Goal: Information Seeking & Learning: Find specific page/section

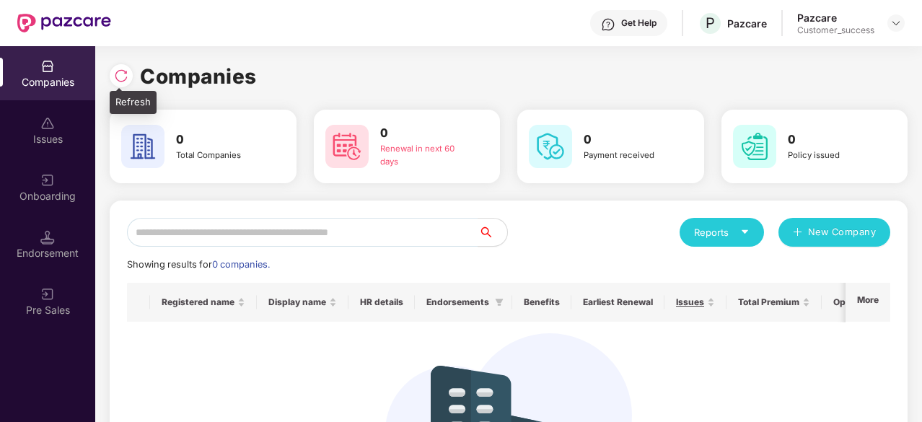
click at [115, 81] on img at bounding box center [121, 76] width 14 height 14
click at [105, 71] on div "Companies 0 Total Companies 0 Renewal in next 60 days 0 Payment received 0 Poli…" at bounding box center [508, 234] width 827 height 376
click at [121, 70] on img at bounding box center [121, 76] width 14 height 14
click at [120, 73] on img at bounding box center [121, 76] width 14 height 14
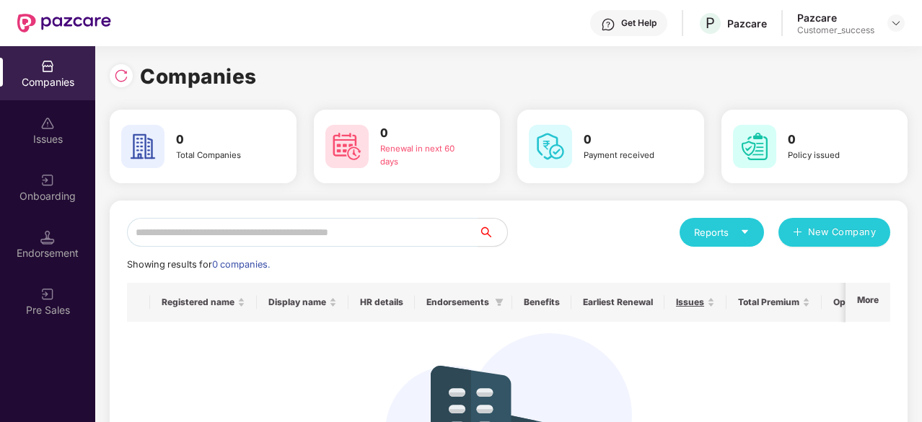
click at [120, 73] on img at bounding box center [121, 76] width 14 height 14
click at [121, 74] on img at bounding box center [121, 76] width 14 height 14
click at [51, 132] on div "Issues" at bounding box center [47, 139] width 95 height 14
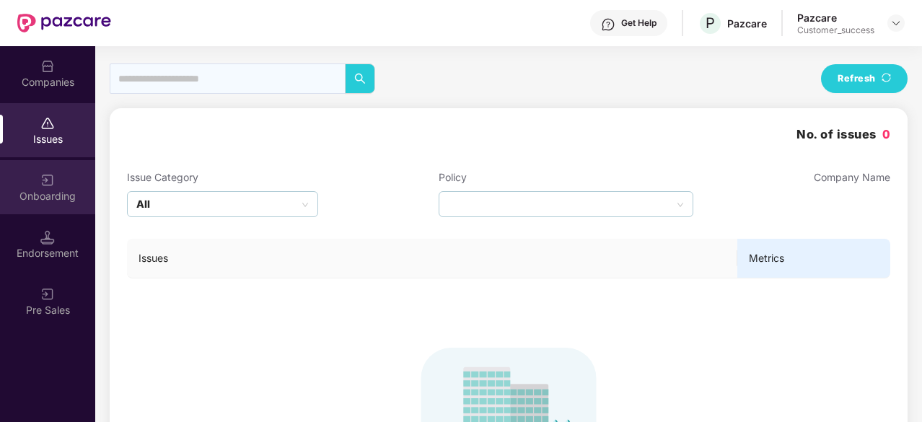
click at [54, 190] on div "Onboarding" at bounding box center [47, 196] width 95 height 14
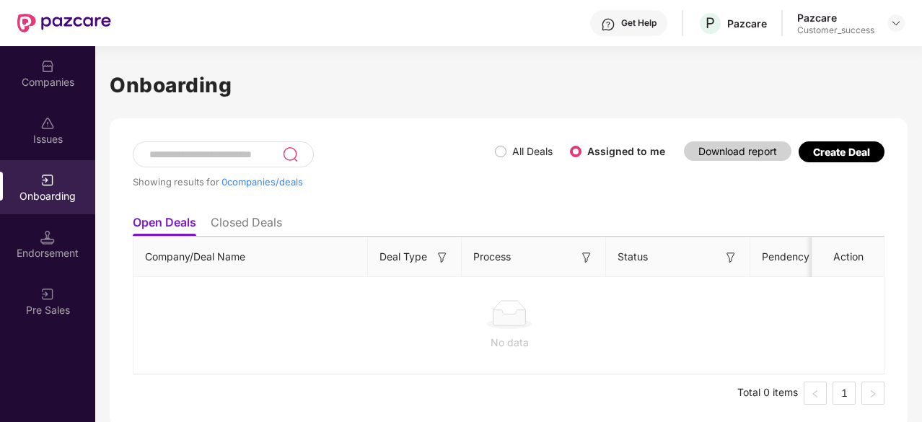
click at [43, 231] on img at bounding box center [47, 237] width 14 height 14
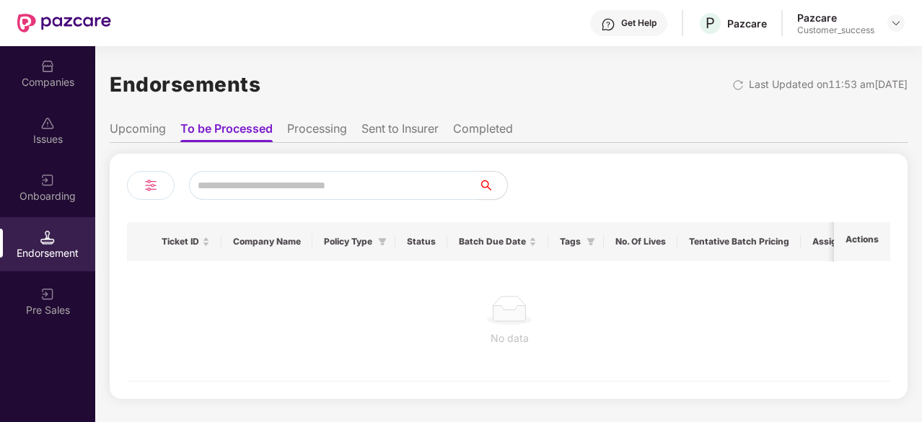
click at [325, 136] on li "Processing" at bounding box center [317, 131] width 60 height 21
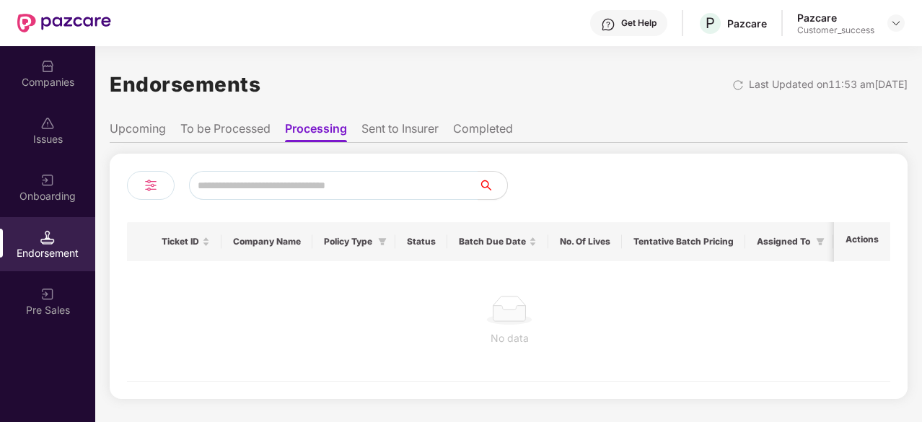
click at [238, 126] on li "To be Processed" at bounding box center [225, 131] width 90 height 21
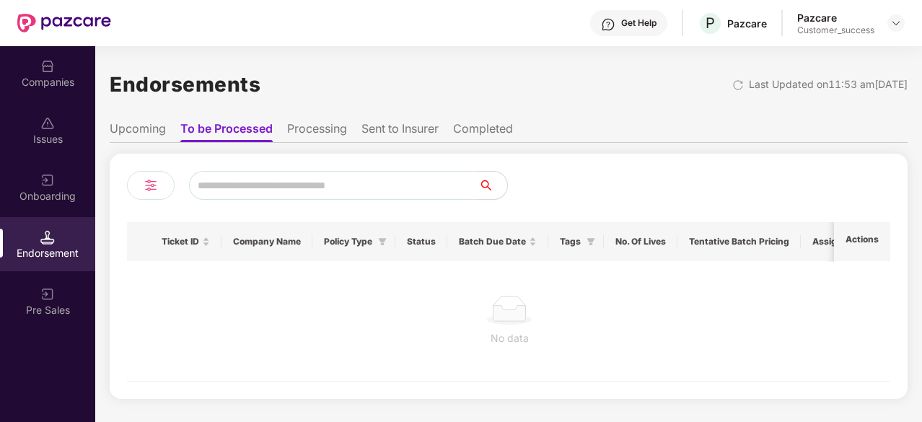
click at [157, 121] on ul "Upcoming To be Processed Processing Sent to Insurer Completed" at bounding box center [509, 128] width 798 height 29
click at [158, 137] on li "Upcoming" at bounding box center [138, 131] width 56 height 21
click at [378, 131] on li "Sent to Insurer" at bounding box center [398, 131] width 77 height 21
click at [515, 126] on li "Completed" at bounding box center [485, 131] width 60 height 21
click at [130, 129] on li "Upcoming" at bounding box center [138, 131] width 56 height 21
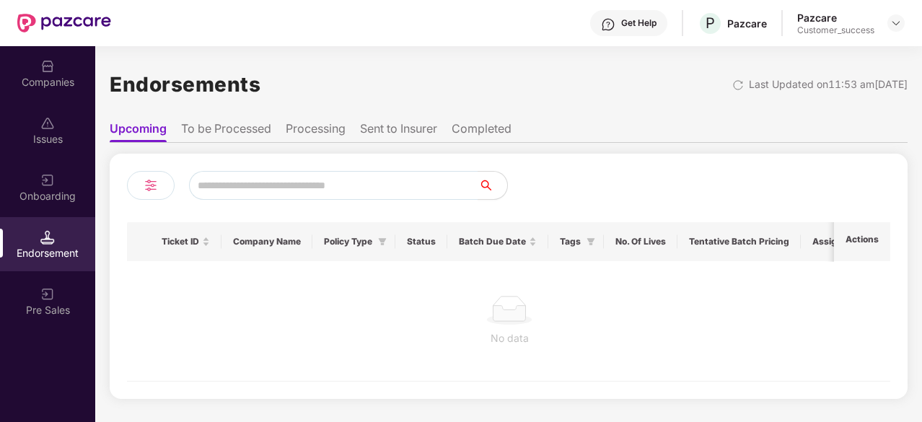
click at [33, 77] on div "Companies" at bounding box center [47, 82] width 95 height 14
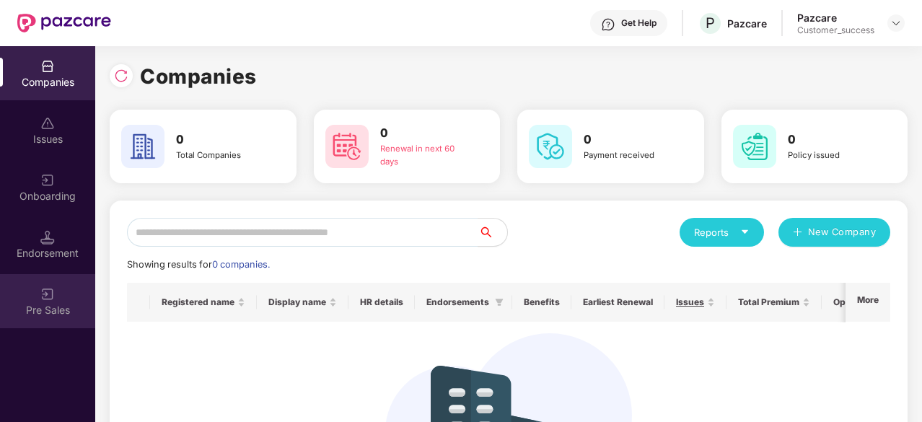
click at [76, 324] on div "Pre Sales" at bounding box center [47, 301] width 95 height 54
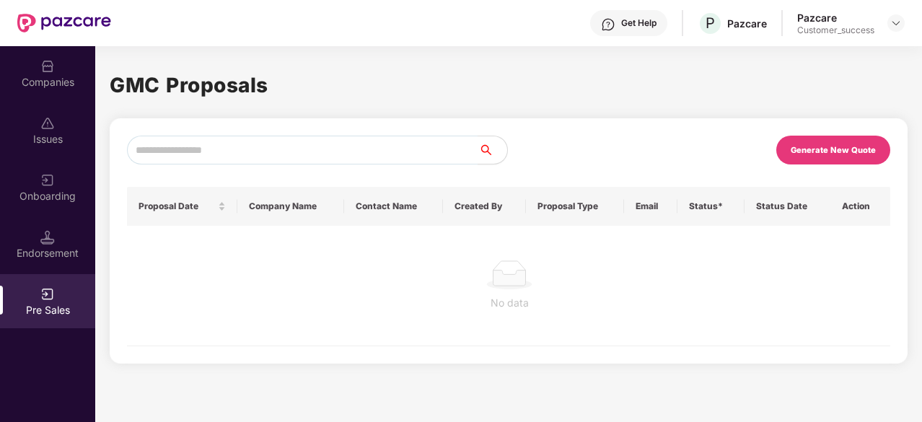
click at [47, 84] on div "Companies" at bounding box center [47, 82] width 95 height 14
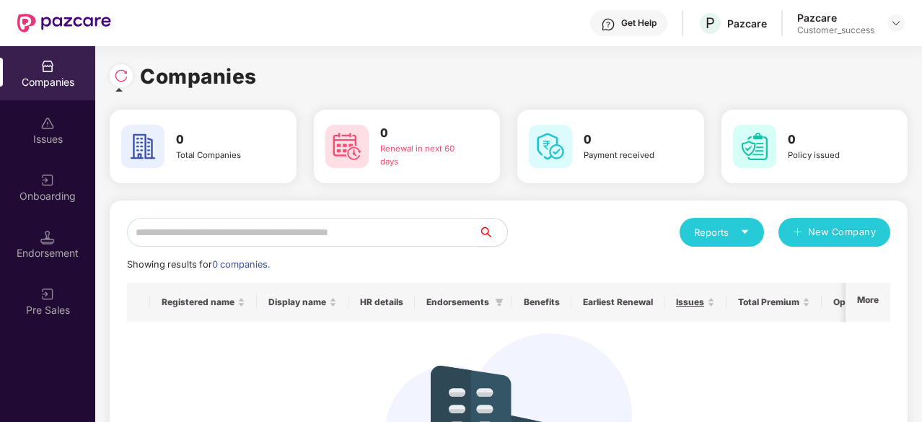
click at [121, 82] on img at bounding box center [121, 76] width 14 height 14
click at [126, 79] on img at bounding box center [121, 76] width 14 height 14
click at [48, 126] on img at bounding box center [47, 123] width 14 height 14
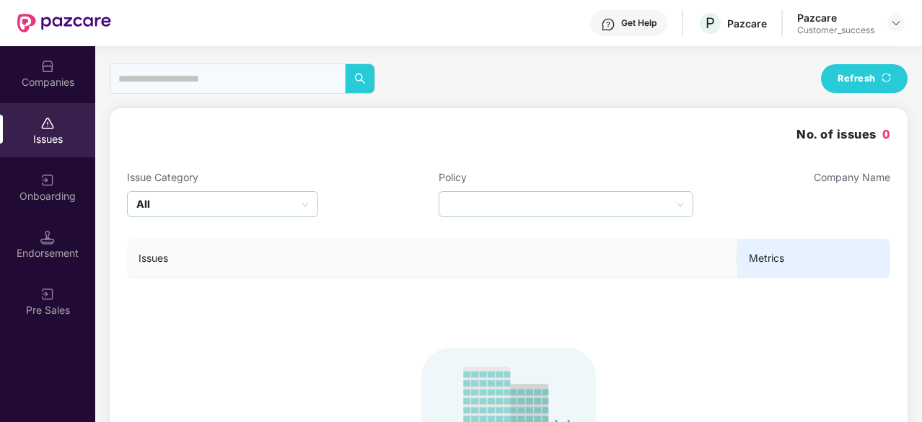
click at [48, 96] on div "Companies" at bounding box center [47, 73] width 95 height 54
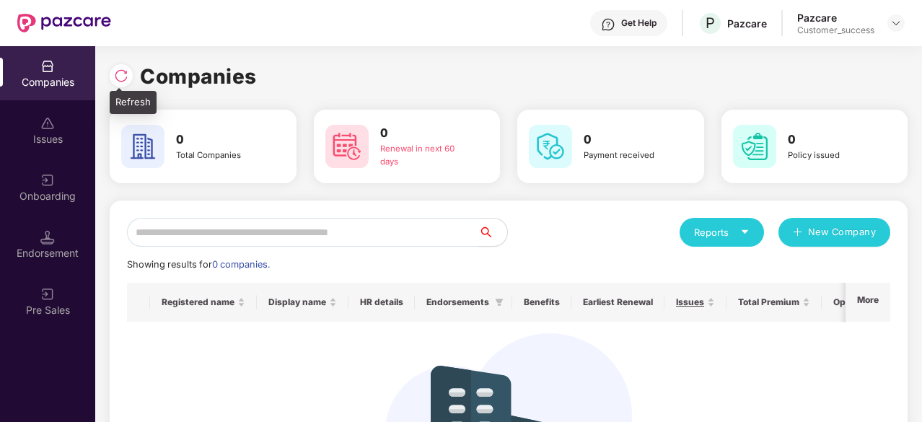
click at [124, 79] on img at bounding box center [121, 76] width 14 height 14
click at [114, 86] on div at bounding box center [125, 74] width 30 height 27
click at [127, 76] on img at bounding box center [121, 76] width 14 height 14
click at [133, 76] on div at bounding box center [125, 74] width 30 height 27
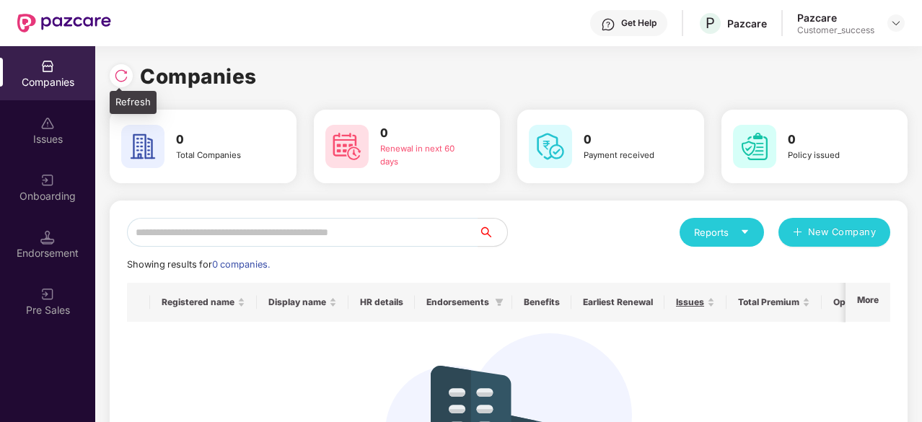
click at [126, 79] on img at bounding box center [121, 76] width 14 height 14
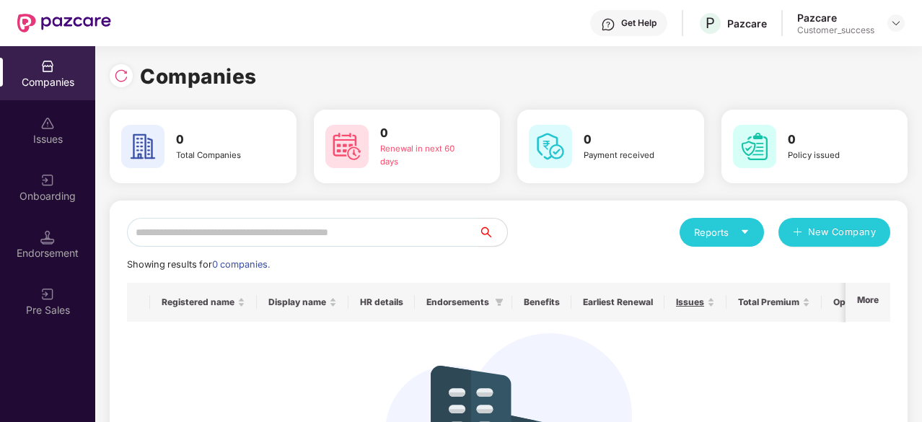
click at [126, 79] on img at bounding box center [121, 76] width 14 height 14
click at [128, 84] on div at bounding box center [121, 75] width 23 height 23
click at [898, 21] on img at bounding box center [896, 23] width 12 height 12
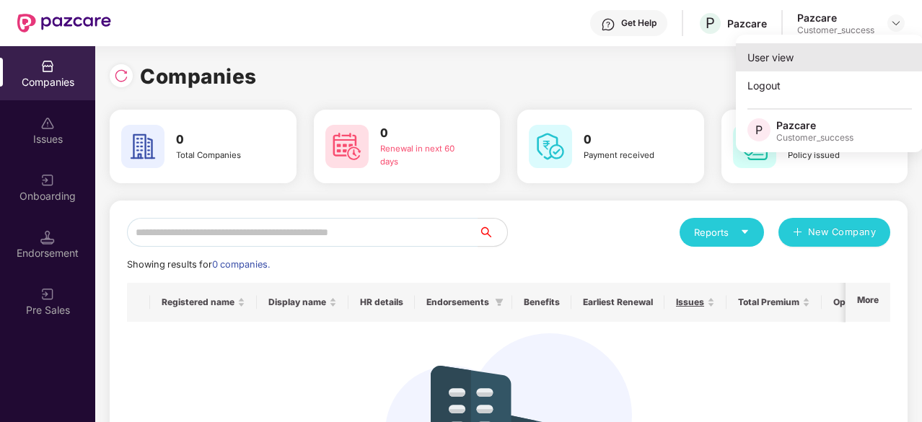
click at [820, 64] on div "User view" at bounding box center [830, 57] width 188 height 28
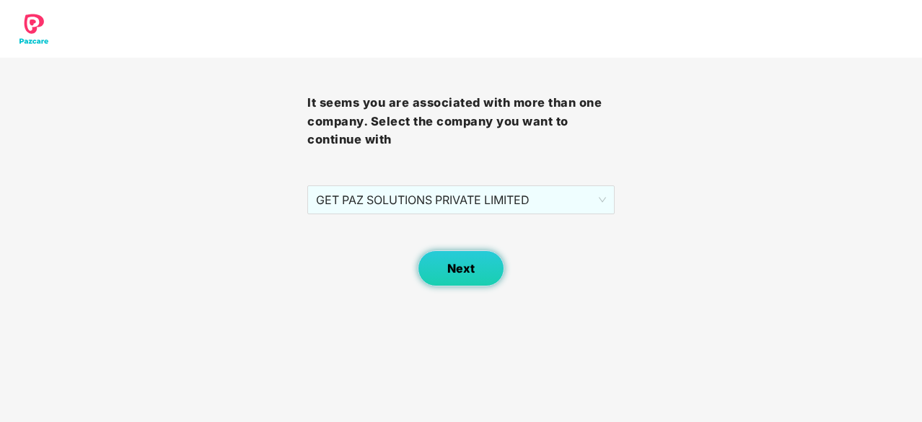
click at [456, 286] on body "It seems you are associated with more than one company. Select the company you …" at bounding box center [461, 211] width 922 height 422
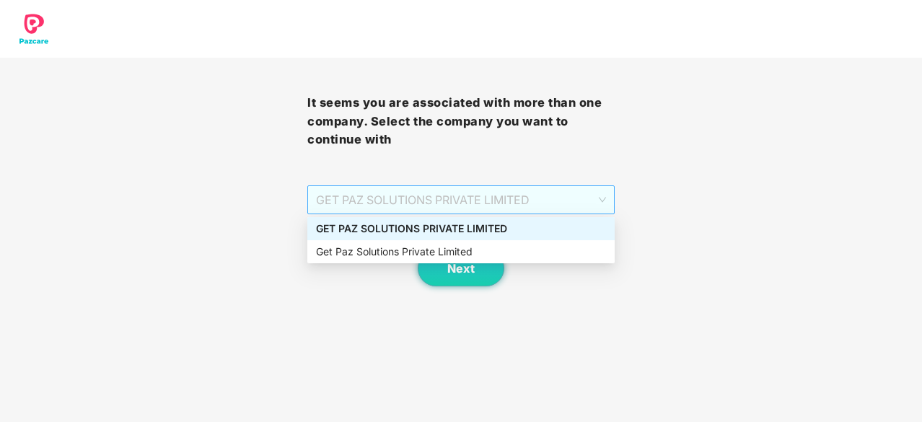
click at [524, 198] on span "GET PAZ SOLUTIONS PRIVATE LIMITED" at bounding box center [461, 199] width 290 height 27
click at [517, 228] on div "GET PAZ SOLUTIONS PRIVATE LIMITED" at bounding box center [461, 229] width 290 height 16
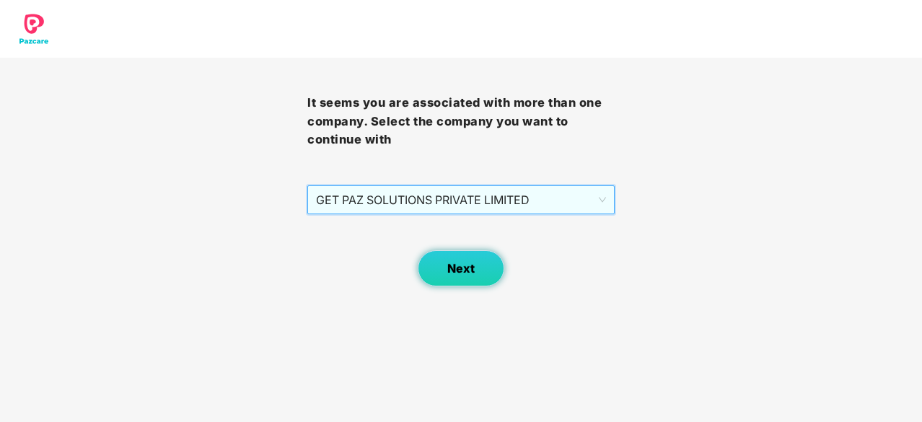
click at [486, 263] on button "Next" at bounding box center [461, 268] width 87 height 36
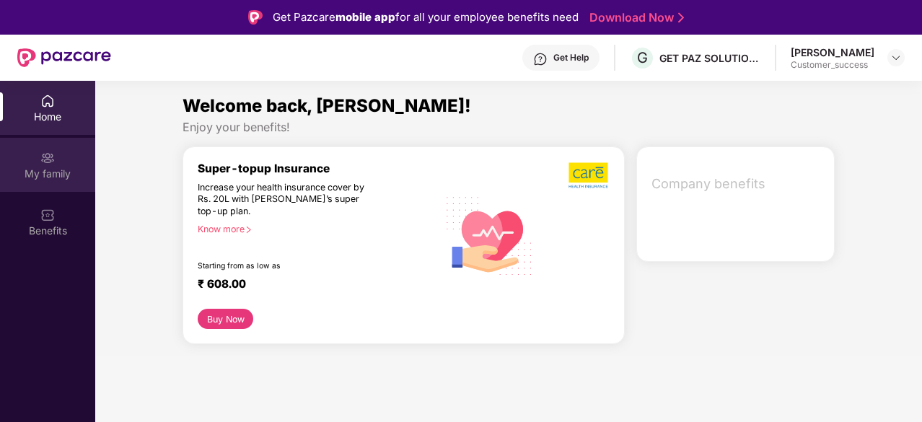
click at [50, 168] on div "My family" at bounding box center [47, 174] width 95 height 14
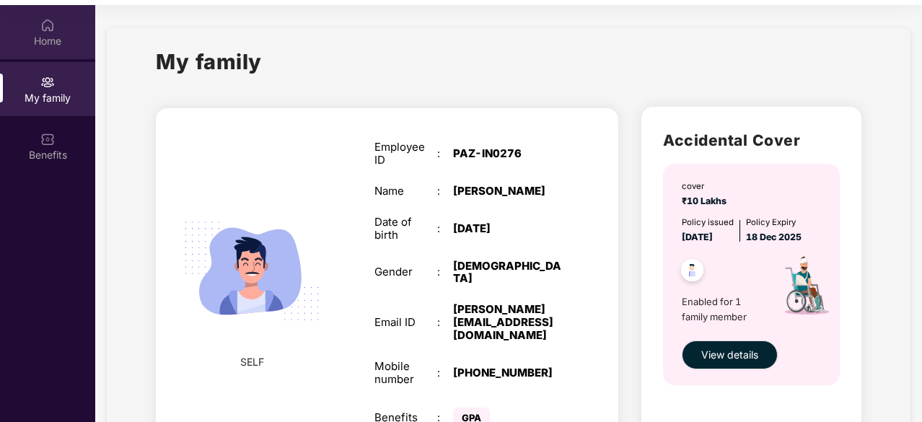
click at [60, 44] on div "Home" at bounding box center [47, 41] width 95 height 14
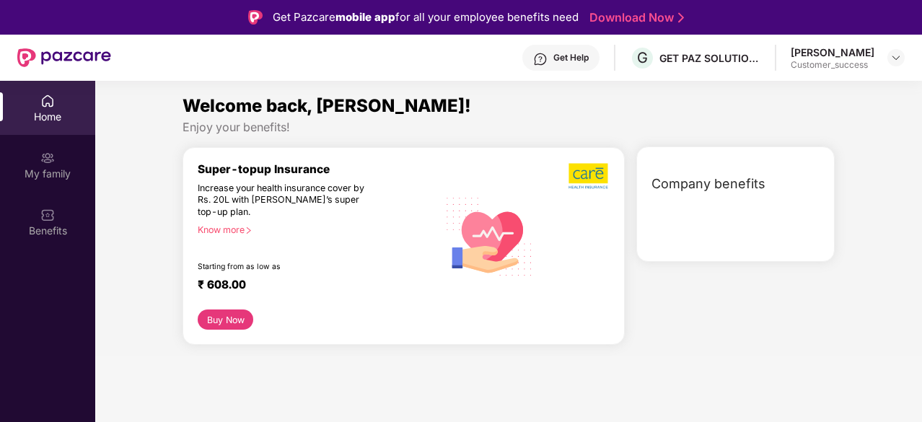
click at [830, 56] on div "[PERSON_NAME]" at bounding box center [833, 52] width 84 height 14
click at [896, 57] on img at bounding box center [896, 58] width 12 height 12
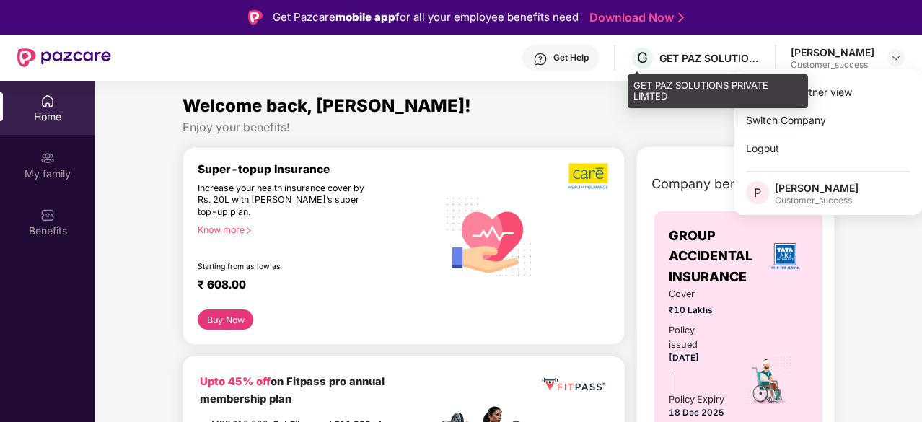
click at [697, 54] on div "GET PAZ SOLUTIONS PRIVATE LIMTED" at bounding box center [710, 58] width 101 height 14
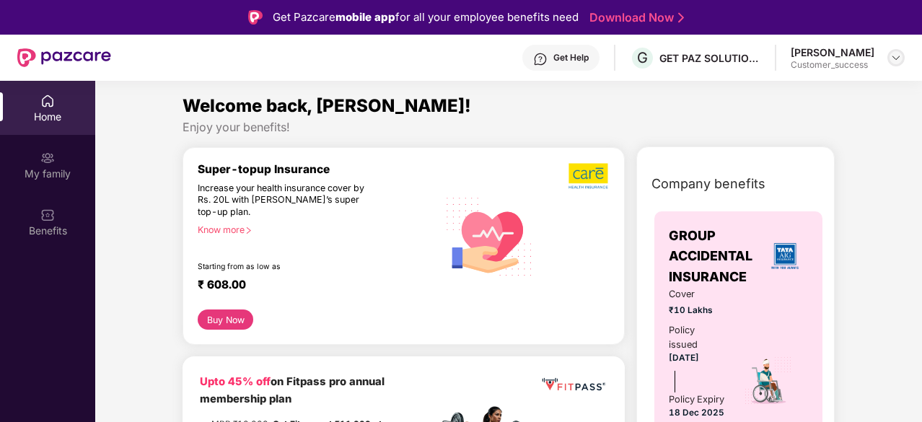
click at [894, 61] on img at bounding box center [896, 58] width 12 height 12
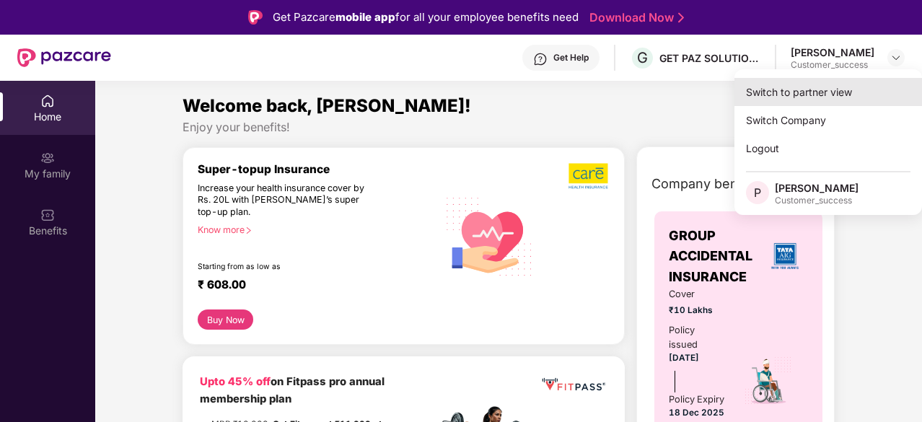
click at [841, 98] on div "Switch to partner view" at bounding box center [829, 92] width 188 height 28
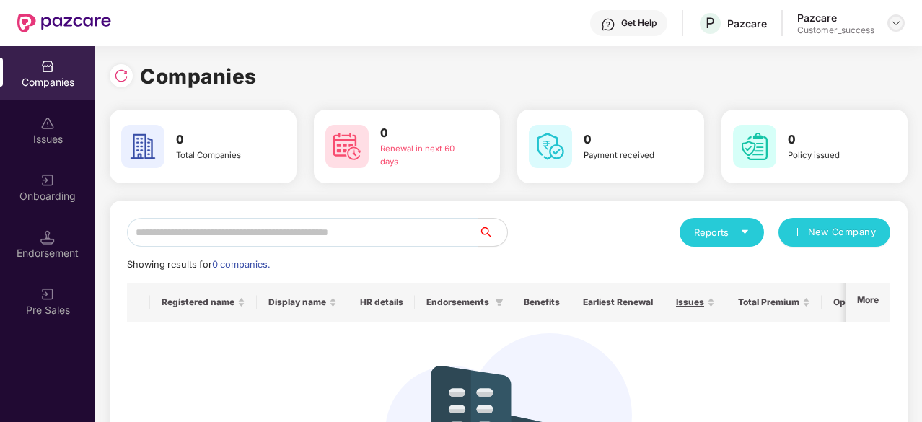
click at [890, 25] on div at bounding box center [896, 22] width 17 height 17
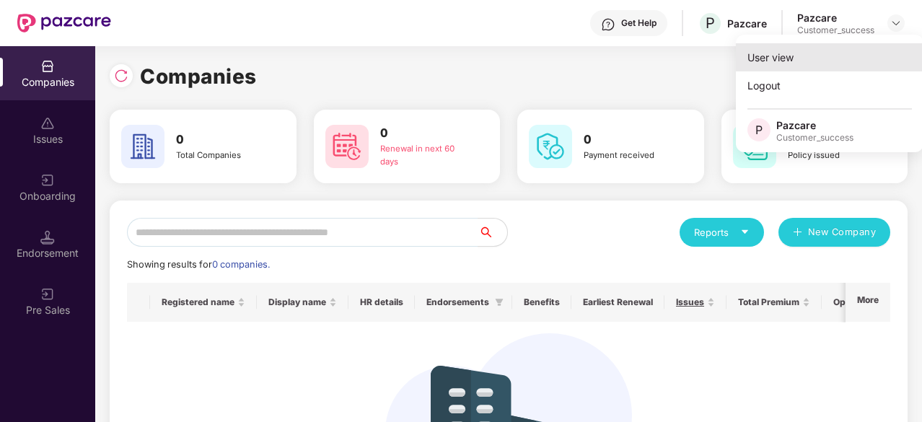
click at [828, 66] on div "User view" at bounding box center [830, 57] width 188 height 28
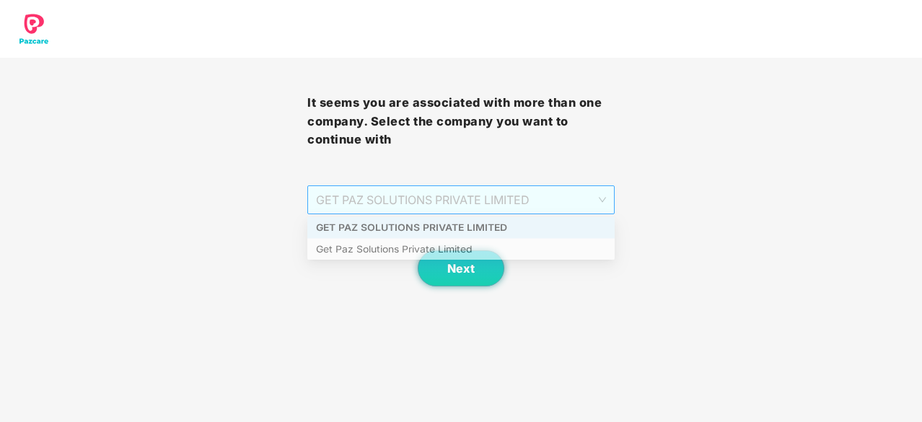
click at [532, 204] on span "GET PAZ SOLUTIONS PRIVATE LIMITED" at bounding box center [461, 199] width 290 height 27
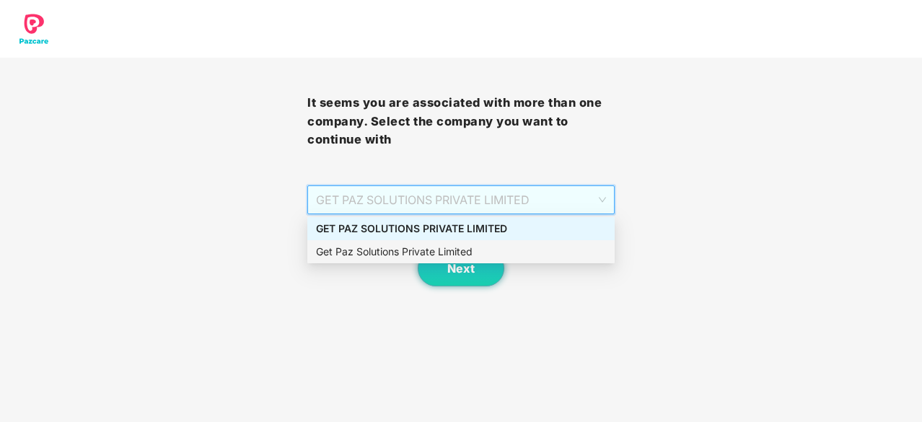
click at [485, 253] on div "Get Paz Solutions Private Limited" at bounding box center [461, 252] width 290 height 16
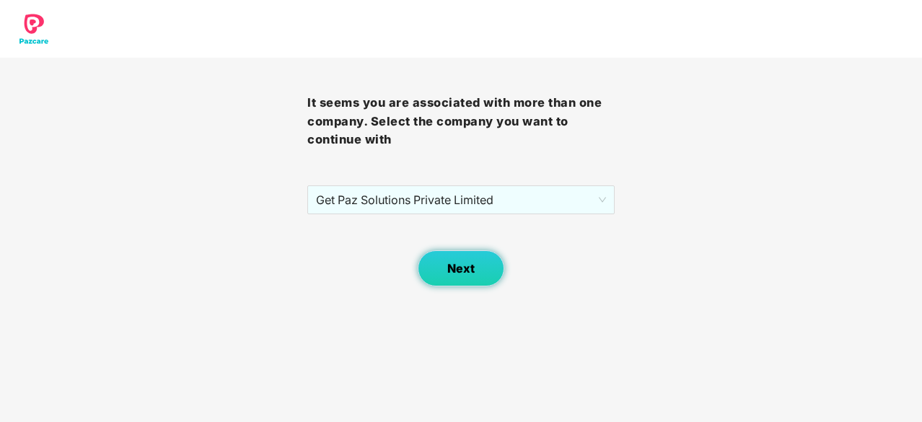
click at [466, 271] on span "Next" at bounding box center [460, 269] width 27 height 14
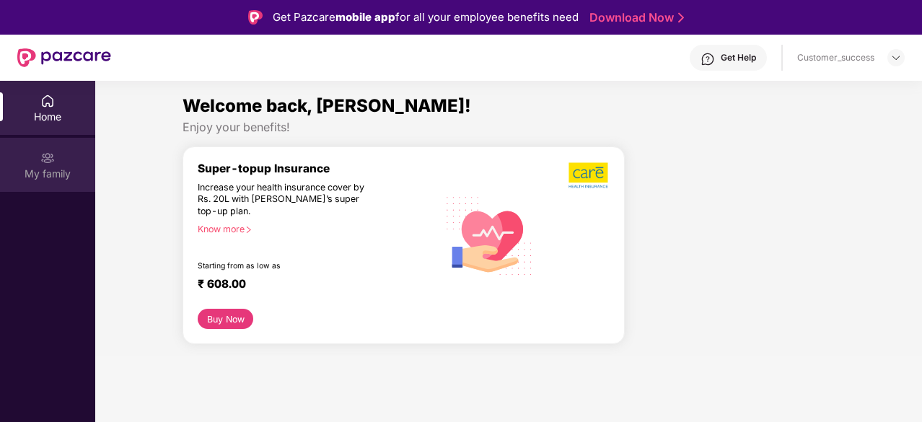
click at [47, 172] on div "My family" at bounding box center [47, 174] width 95 height 14
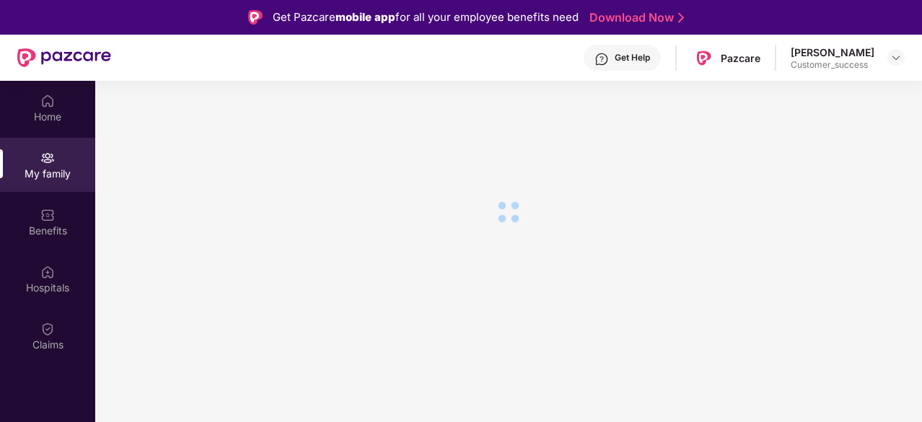
click at [82, 95] on div "Home" at bounding box center [47, 108] width 95 height 54
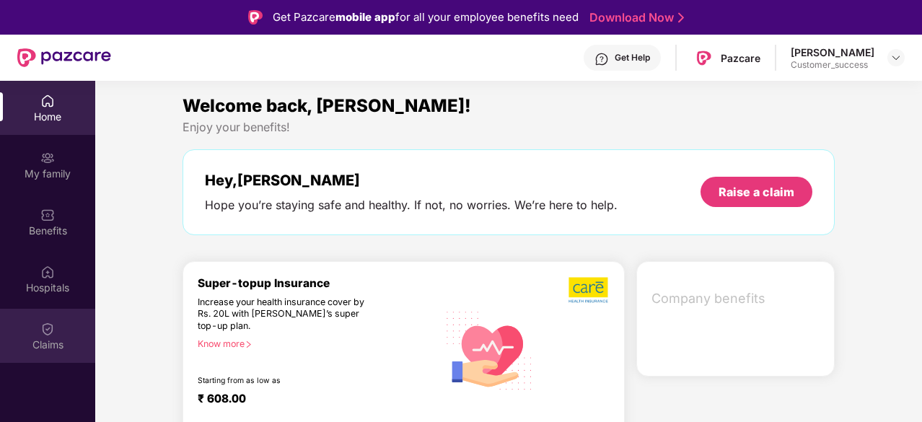
click at [46, 313] on div "Claims" at bounding box center [47, 336] width 95 height 54
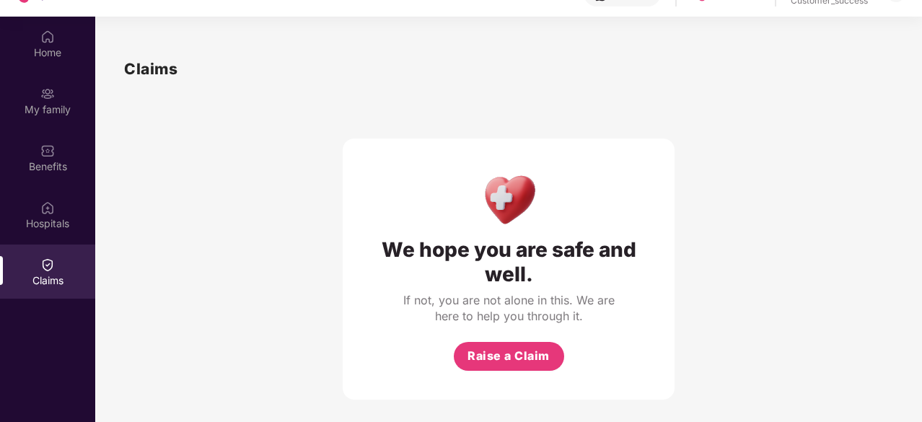
scroll to position [65, 0]
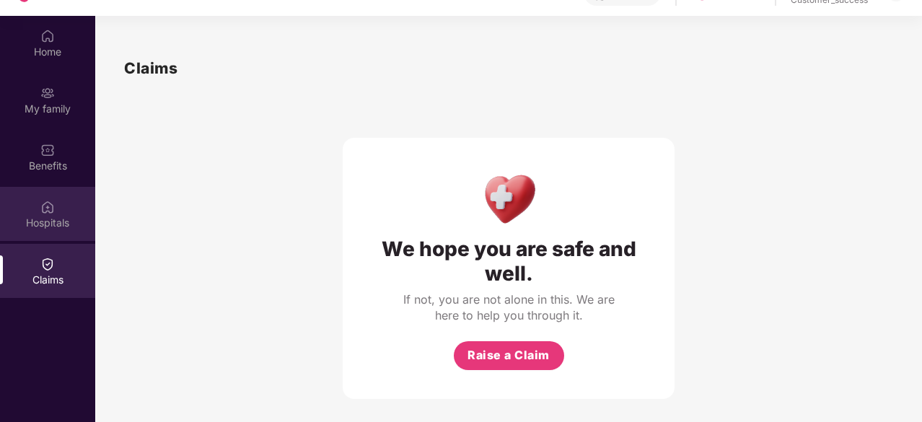
click at [77, 217] on div "Hospitals" at bounding box center [47, 223] width 95 height 14
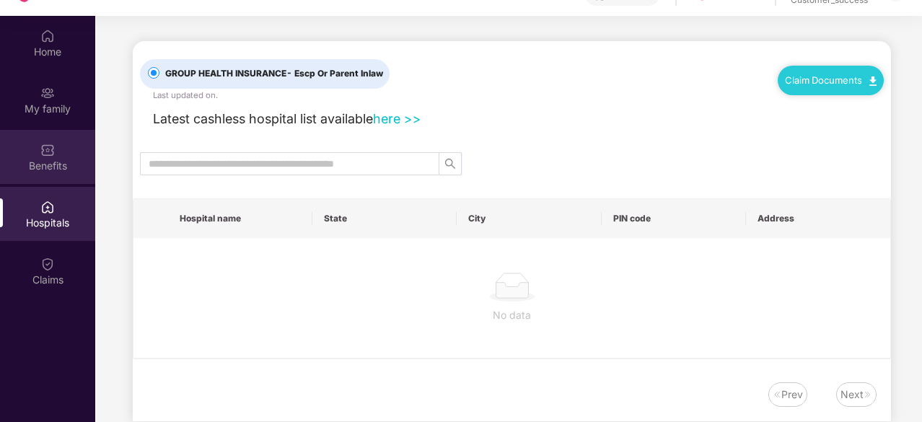
click at [59, 179] on div "Benefits" at bounding box center [47, 157] width 95 height 54
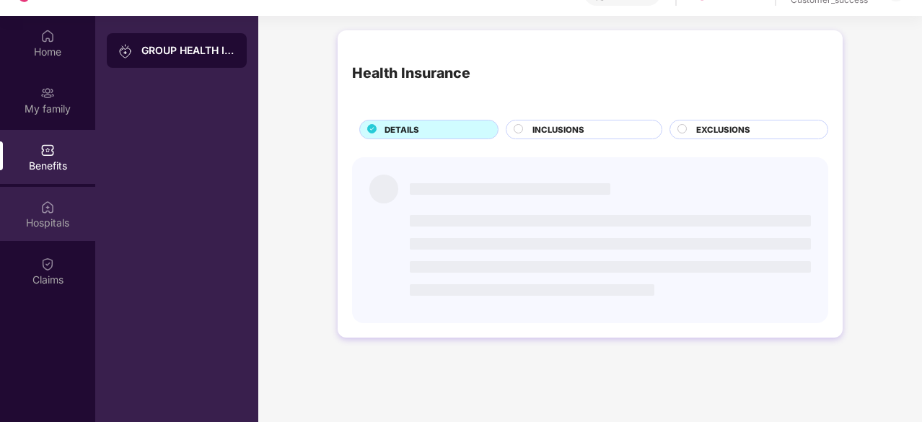
click at [66, 218] on div "Hospitals" at bounding box center [47, 223] width 95 height 14
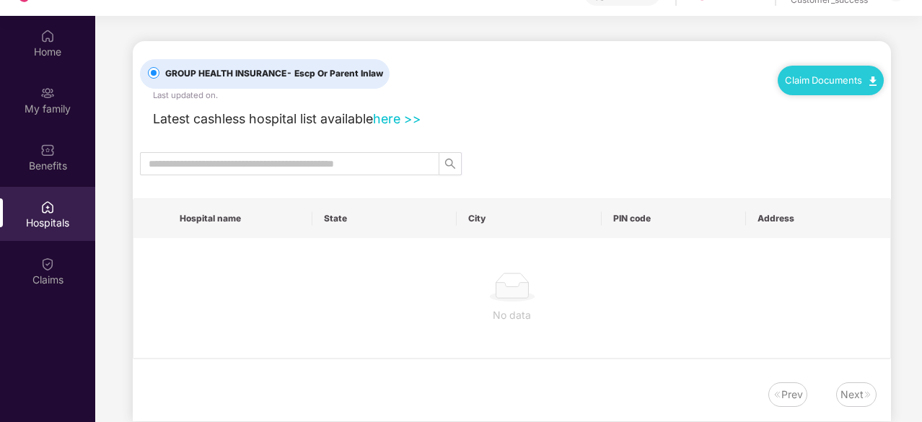
click at [808, 82] on link "Claim Documents" at bounding box center [831, 80] width 92 height 12
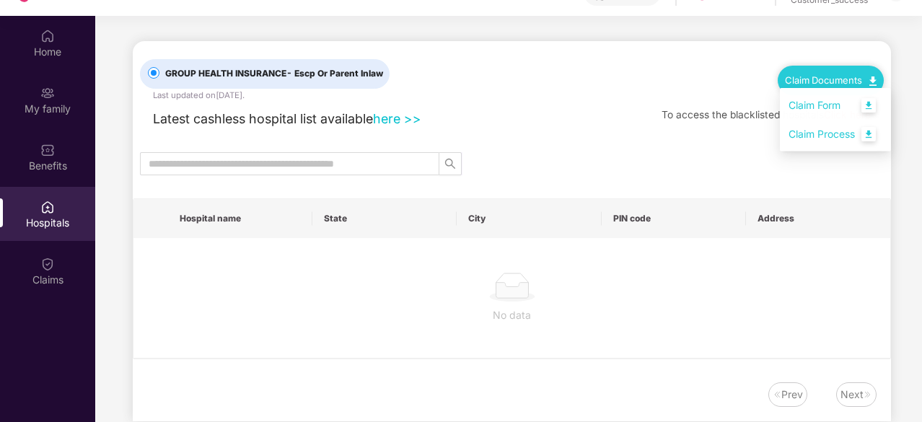
click at [688, 113] on div "Latest cashless hospital list available here >> To access the blacklisted hospi…" at bounding box center [512, 115] width 744 height 27
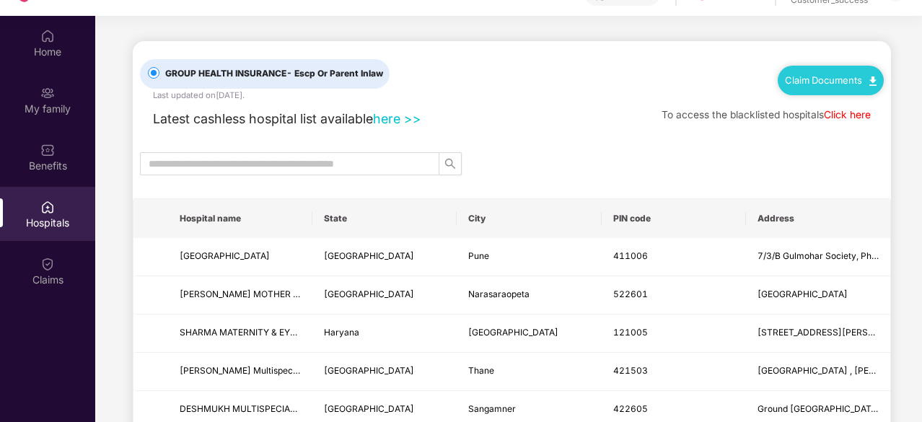
click at [727, 157] on div at bounding box center [512, 163] width 758 height 23
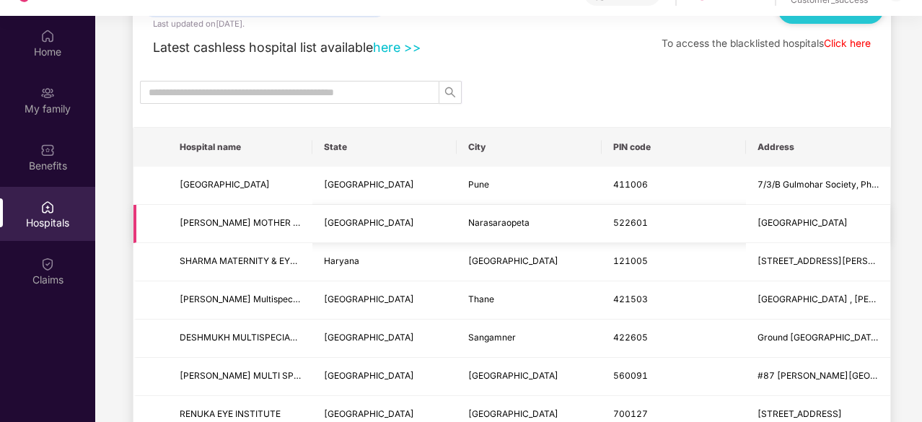
scroll to position [72, 0]
